Goal: Navigation & Orientation: Go to known website

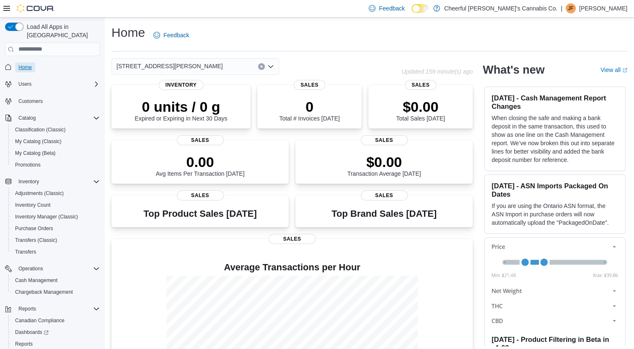
click at [18, 64] on link "Home" at bounding box center [25, 67] width 20 height 10
